Goal: Information Seeking & Learning: Learn about a topic

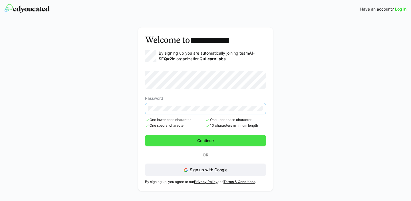
click at [205, 138] on span "Continue" at bounding box center [205, 140] width 18 height 6
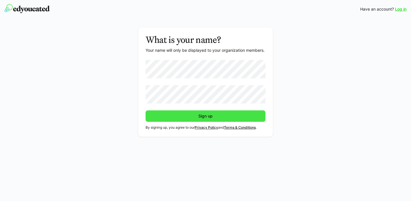
click at [198, 116] on span "Sign up" at bounding box center [205, 116] width 16 height 6
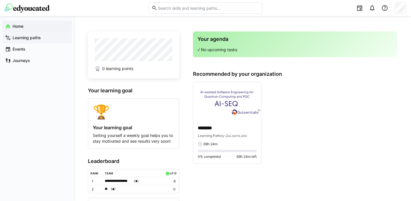
click at [0, 0] on app-navigation-label "Learning paths" at bounding box center [0, 0] width 0 height 0
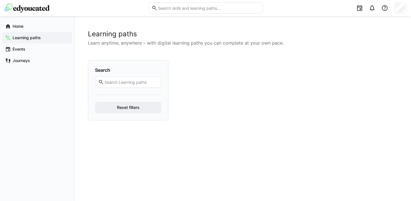
click at [239, 44] on p "Learn anytime, anywhere – with digital learning paths you can complete at your …" at bounding box center [242, 42] width 309 height 7
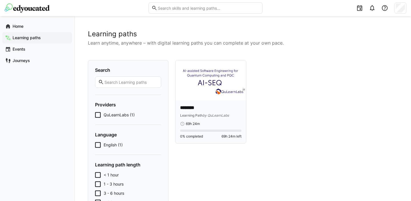
click at [204, 117] on div "Learning Path by QuLearnLabs" at bounding box center [210, 115] width 61 height 6
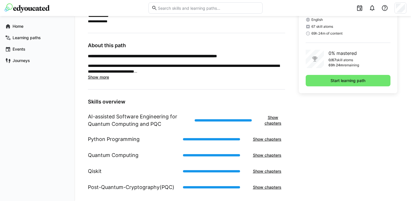
scroll to position [155, 0]
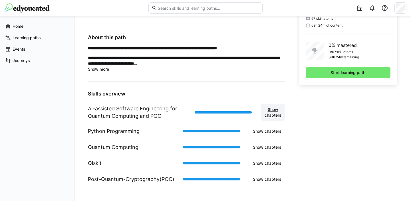
click at [277, 113] on span "Show chapters" at bounding box center [273, 111] width 19 height 11
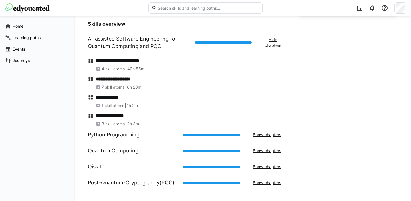
scroll to position [228, 0]
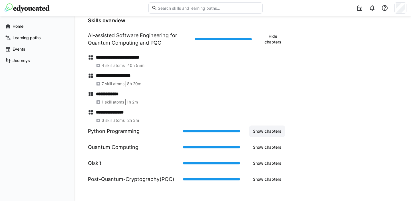
click at [264, 129] on span "Show chapters" at bounding box center [267, 131] width 30 height 6
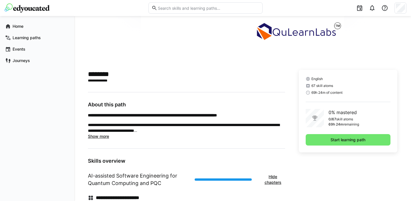
scroll to position [90, 0]
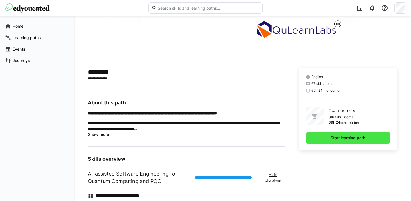
click at [341, 137] on span "Start learning path" at bounding box center [347, 138] width 37 height 6
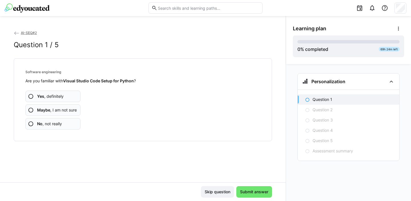
click at [51, 96] on span "Yes , definitely" at bounding box center [50, 96] width 27 height 6
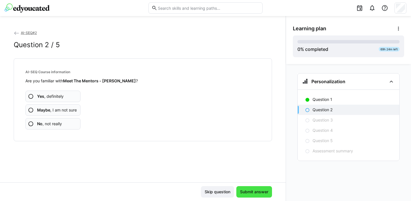
click at [253, 191] on span "Submit answer" at bounding box center [254, 192] width 30 height 6
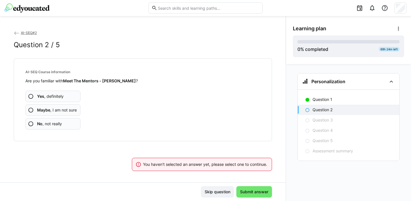
click at [50, 94] on span "Yes , definitely" at bounding box center [50, 96] width 27 height 6
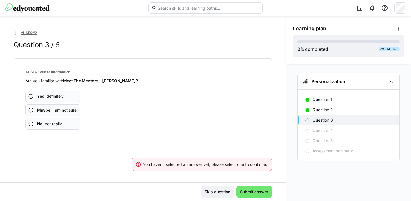
click at [56, 108] on span "Maybe , I am not sure" at bounding box center [57, 110] width 40 height 6
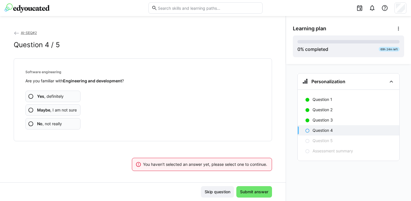
click at [60, 109] on span "Maybe , I am not sure" at bounding box center [57, 110] width 40 height 6
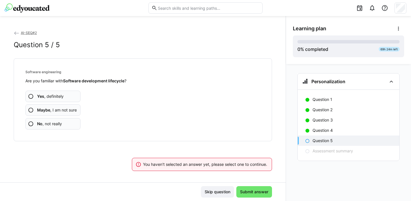
click at [62, 111] on span "Maybe , I am not sure" at bounding box center [57, 110] width 40 height 6
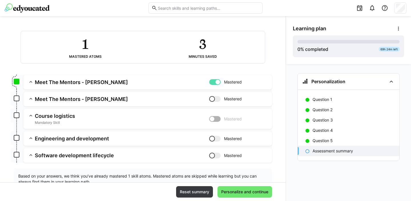
scroll to position [43, 0]
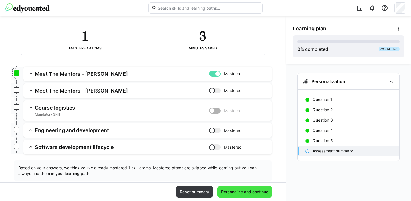
click at [244, 192] on span "Personalize and continue" at bounding box center [244, 192] width 49 height 6
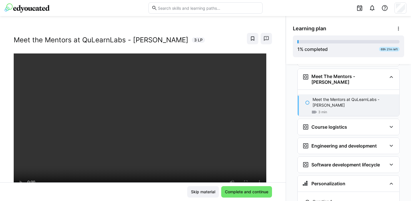
scroll to position [0, 0]
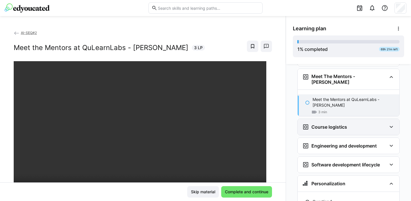
click at [388, 123] on eds-icon at bounding box center [391, 126] width 7 height 7
